Goal: Find specific page/section: Find specific page/section

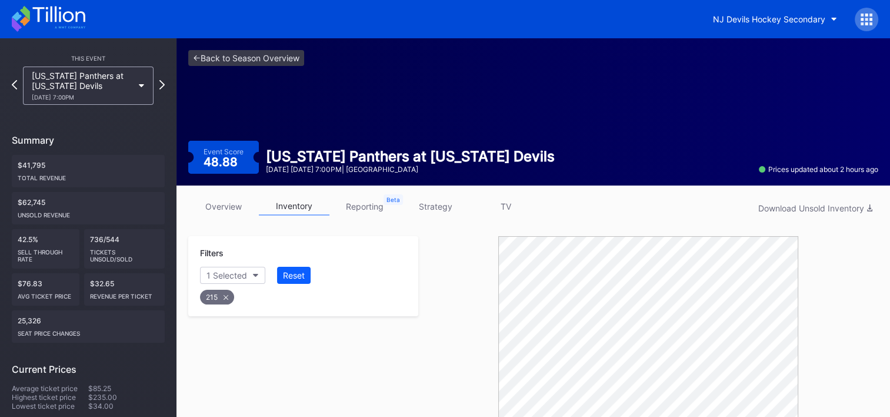
click at [60, 19] on icon at bounding box center [58, 14] width 52 height 16
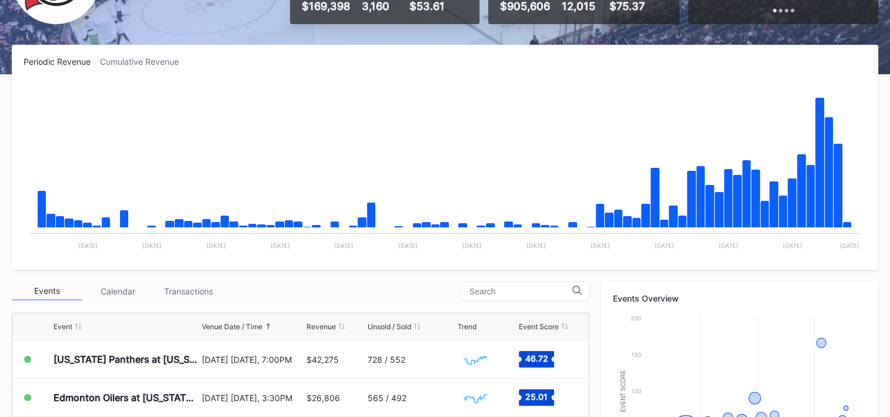
scroll to position [148, 0]
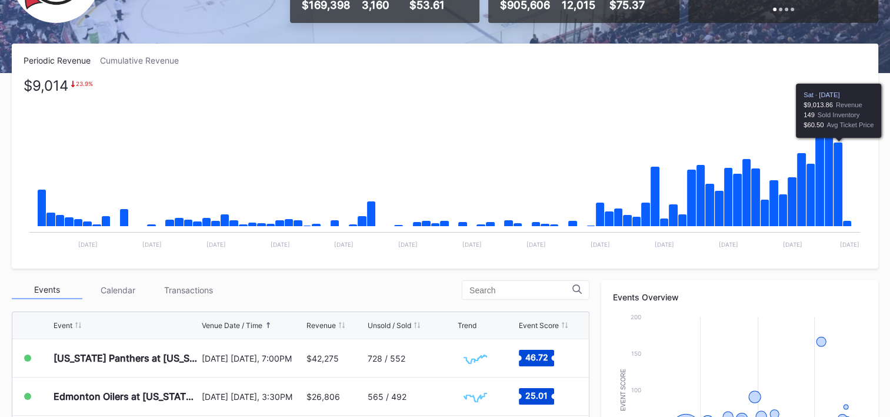
click at [840, 169] on icon "Chart title" at bounding box center [838, 184] width 9 height 84
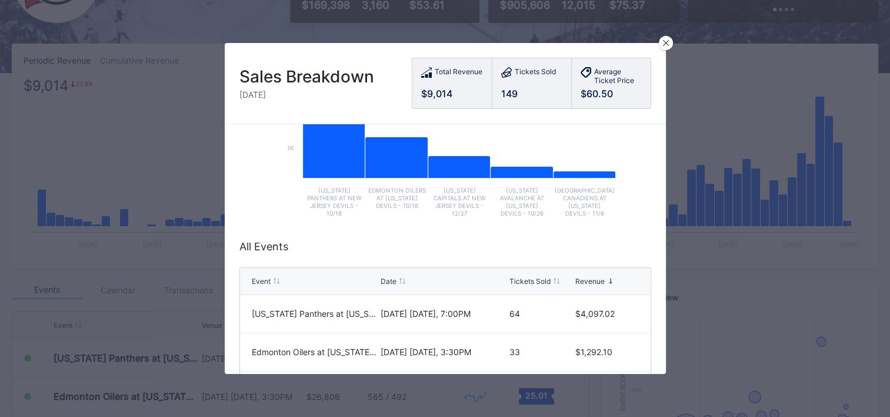
scroll to position [186, 0]
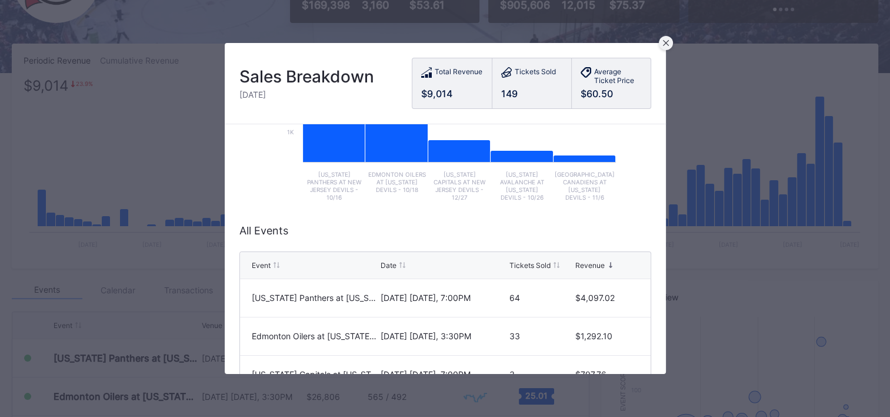
click at [661, 40] on div at bounding box center [666, 43] width 14 height 14
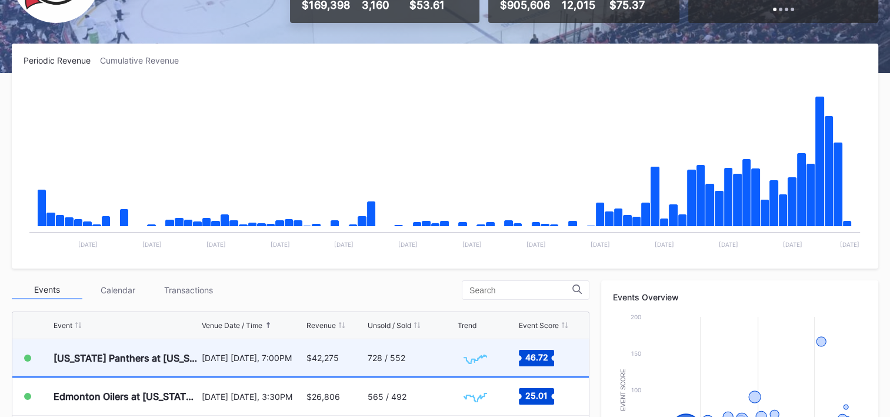
click at [121, 354] on div "[US_STATE] Panthers at [US_STATE] Devils" at bounding box center [126, 358] width 145 height 12
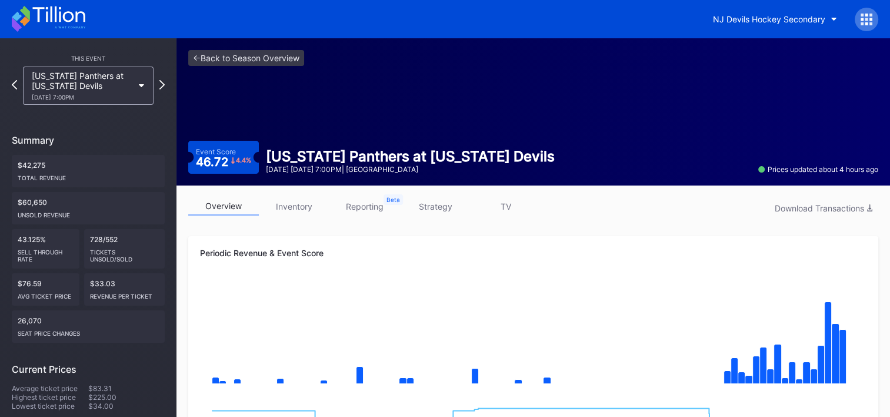
click at [66, 22] on icon at bounding box center [49, 19] width 74 height 26
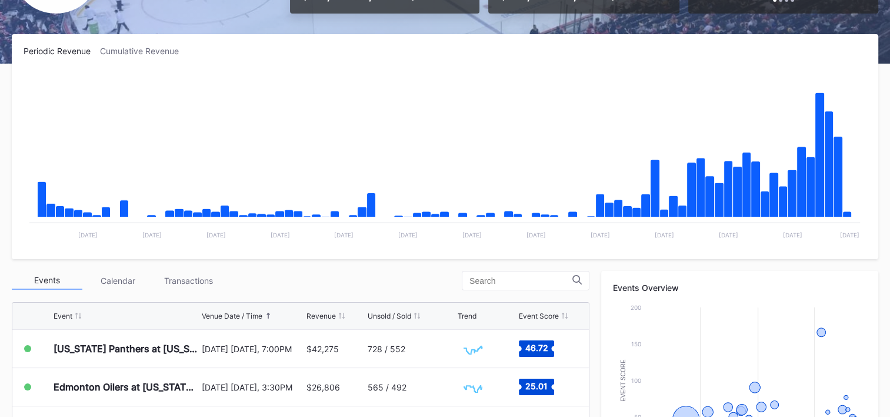
scroll to position [177, 0]
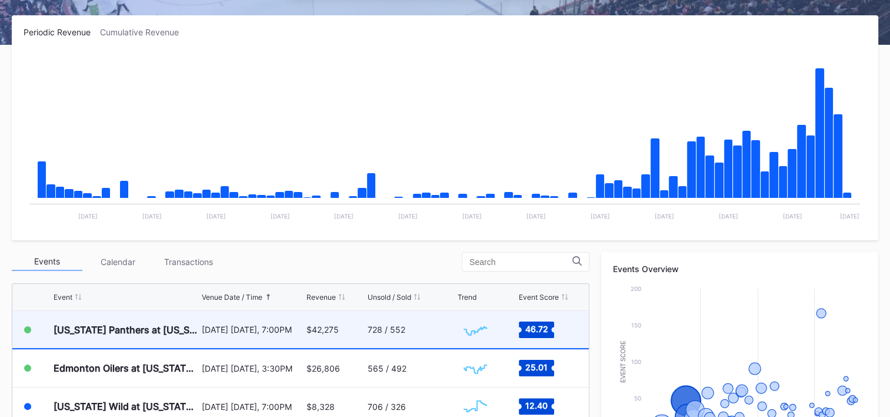
click at [435, 332] on div "728 / 552" at bounding box center [411, 329] width 87 height 37
